Goal: Download file/media

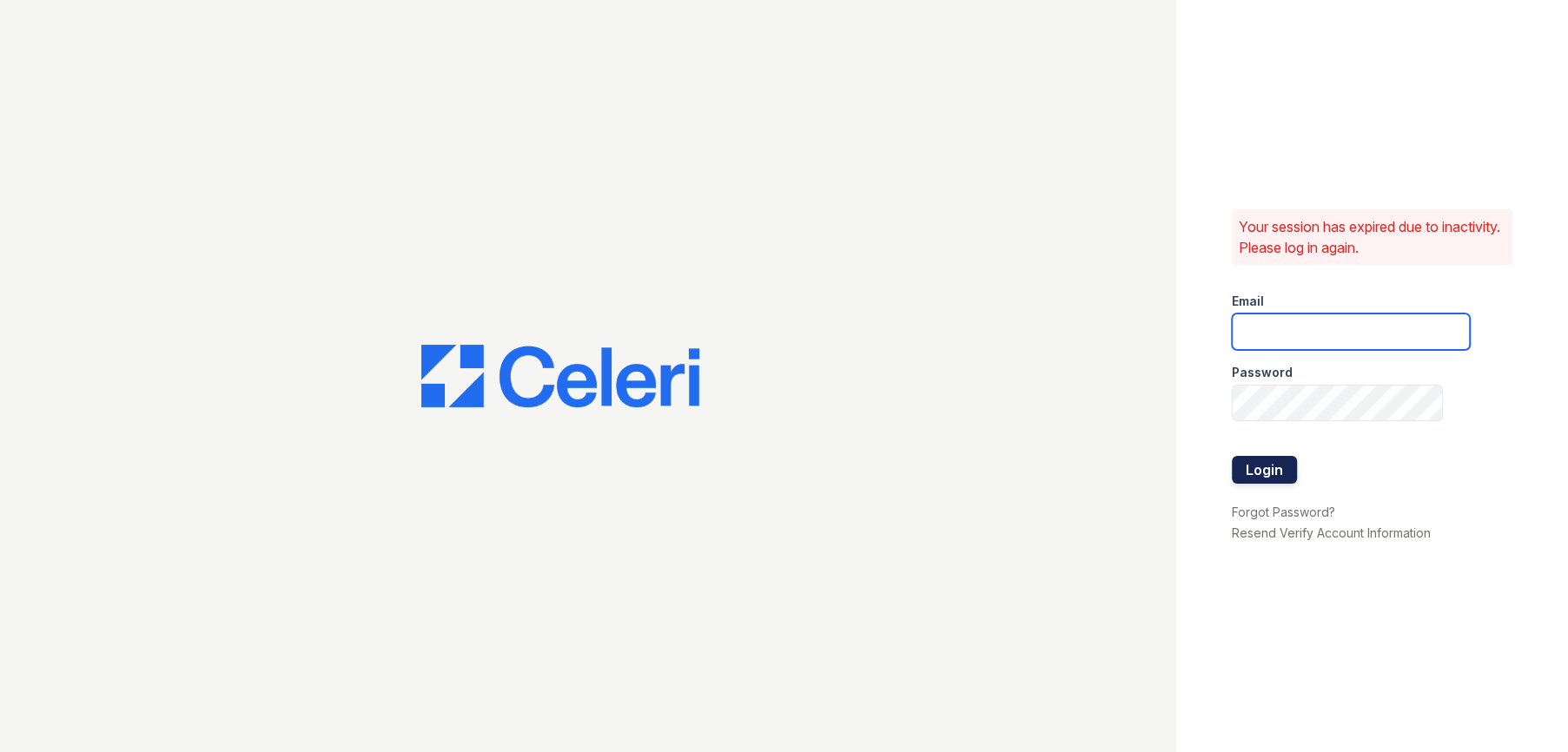
type input "renewbanburylake@trinity-pm.com"
click at [1259, 474] on button "Login" at bounding box center [1264, 470] width 65 height 27
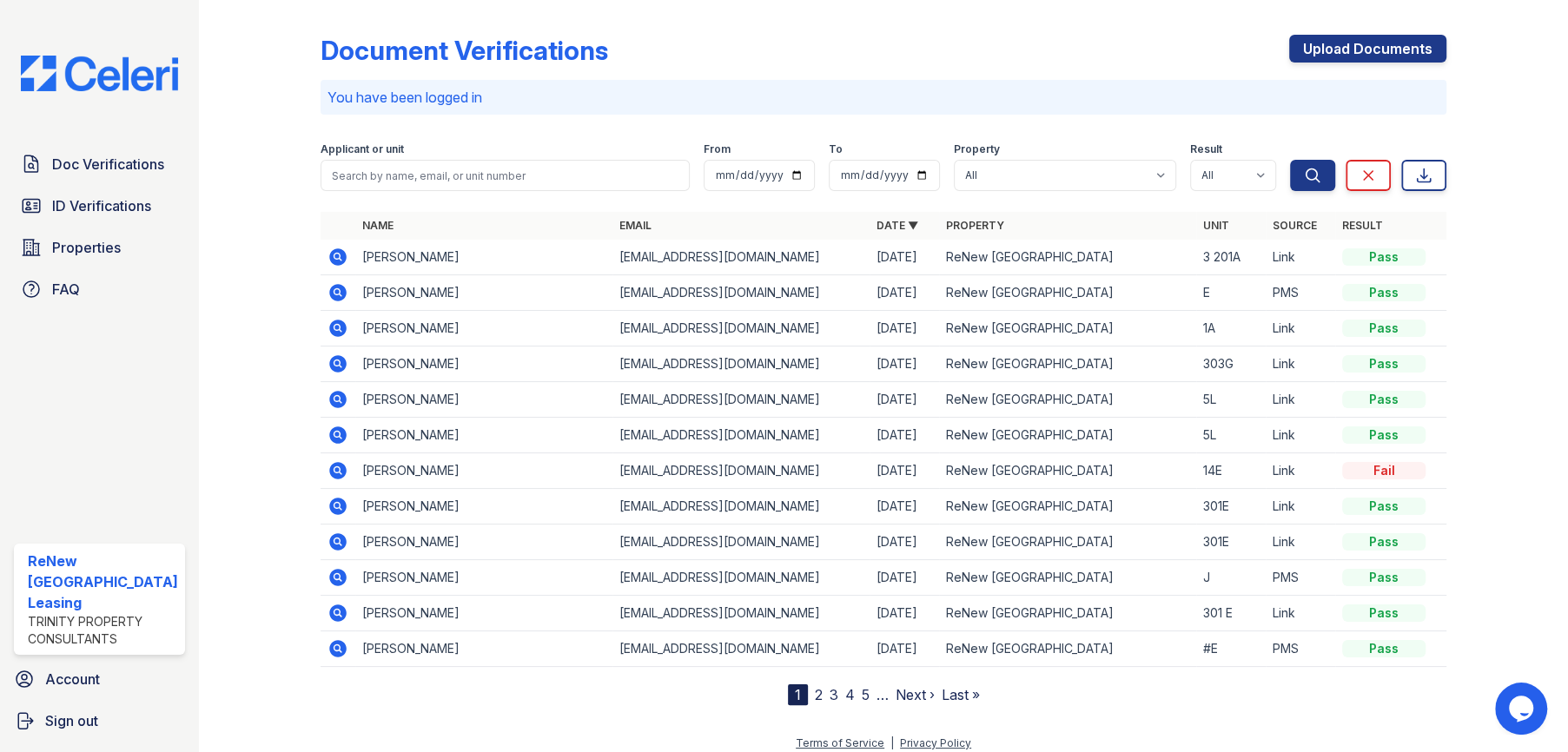
click at [331, 259] on icon at bounding box center [338, 257] width 18 height 18
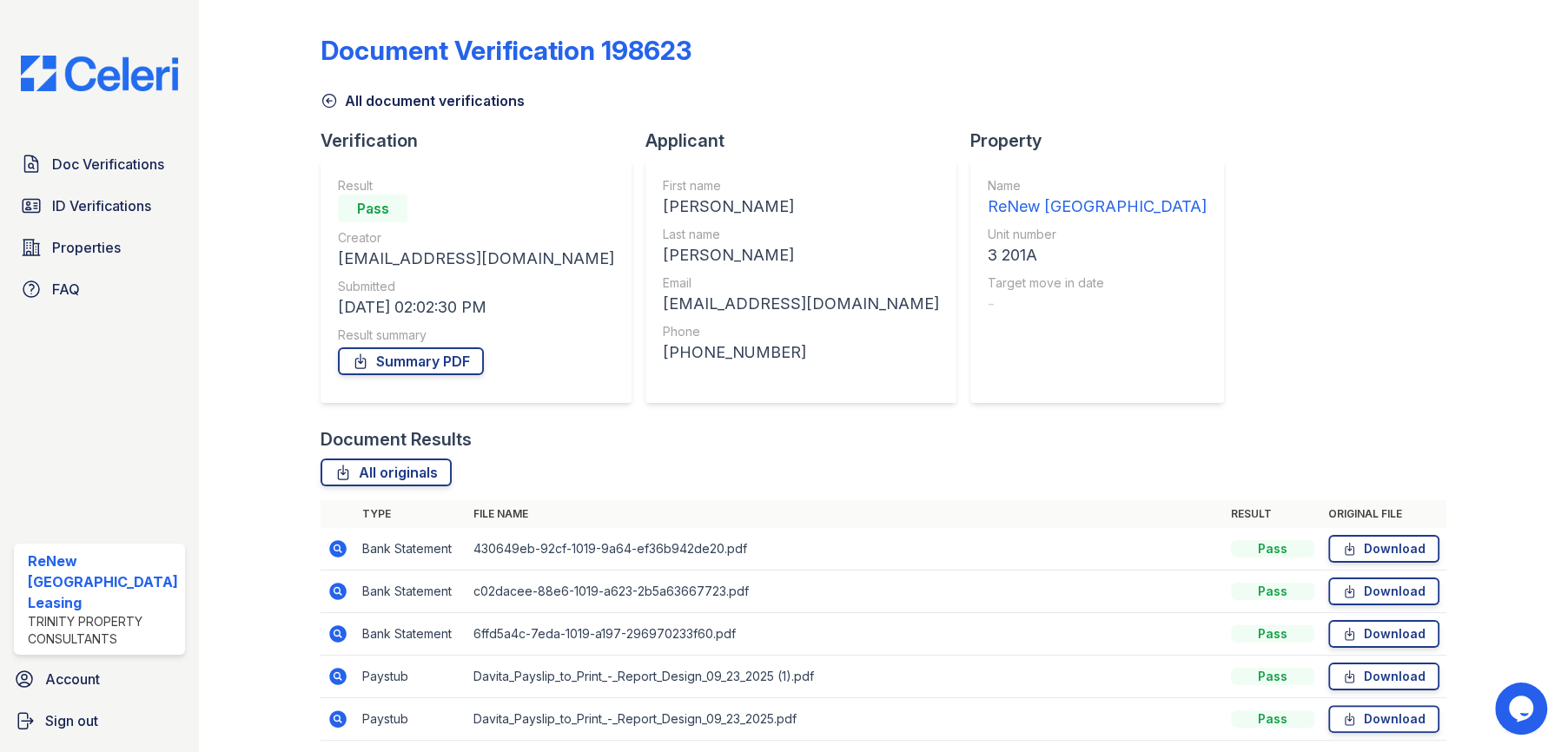
scroll to position [65, 0]
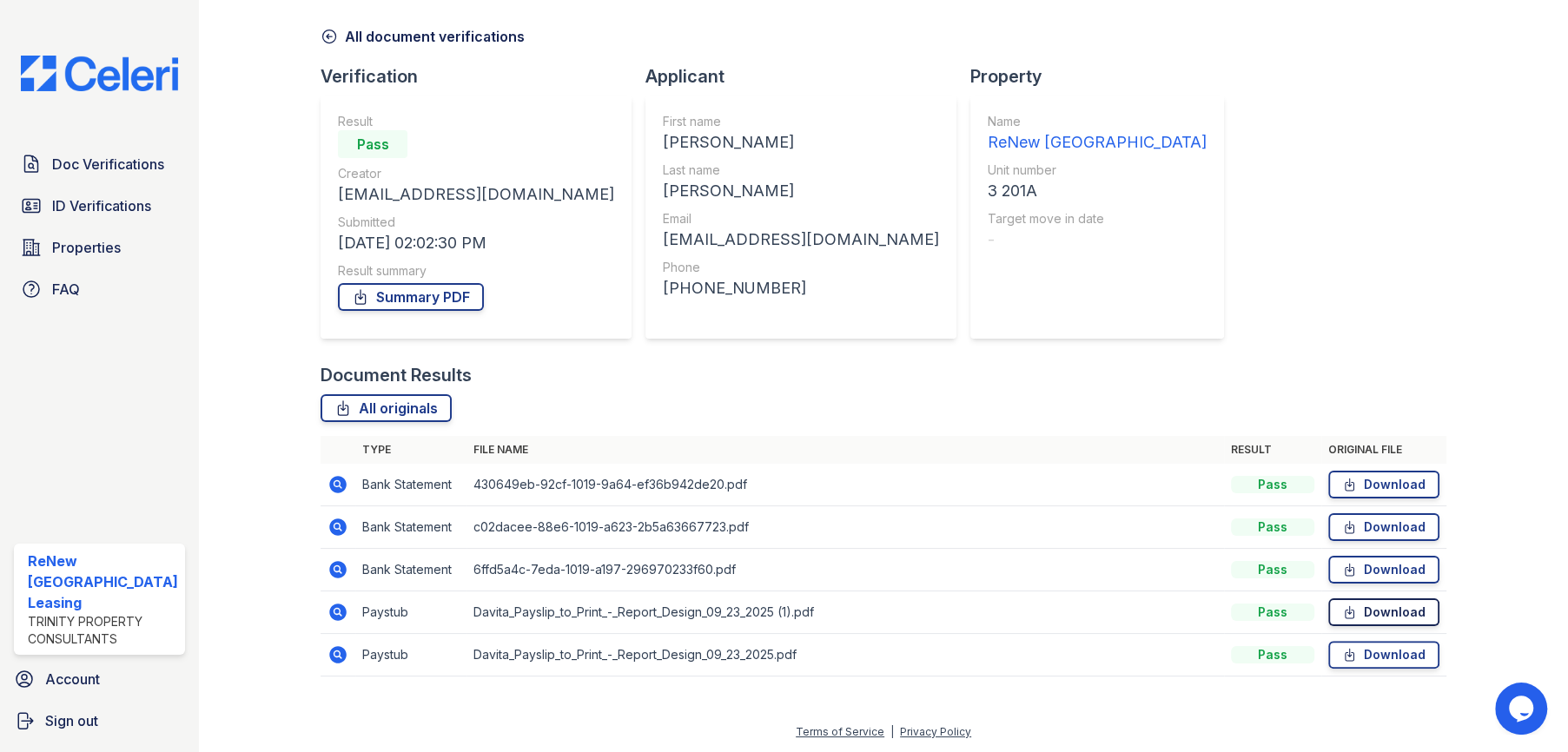
click at [1370, 610] on link "Download" at bounding box center [1384, 612] width 111 height 27
click at [331, 36] on icon at bounding box center [329, 36] width 18 height 18
